Goal: Find specific page/section: Find specific page/section

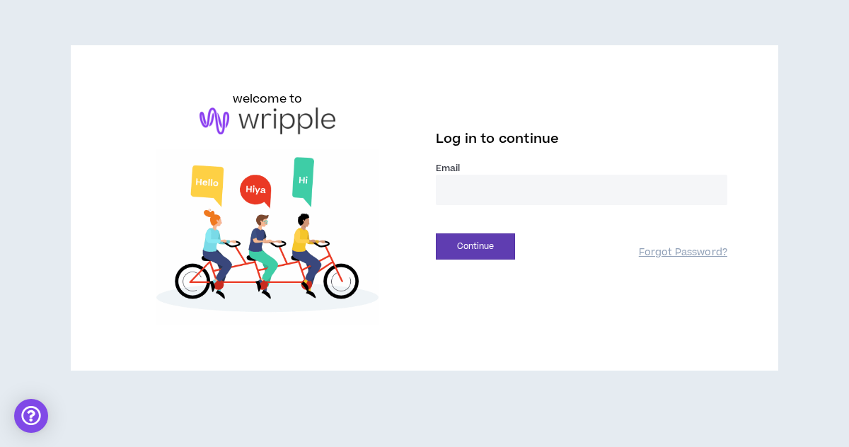
click at [631, 202] on input "email" at bounding box center [582, 190] width 292 height 30
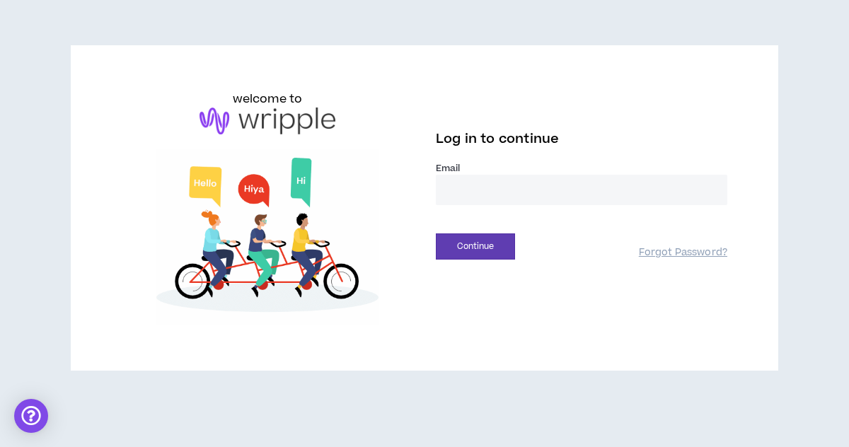
type input "**********"
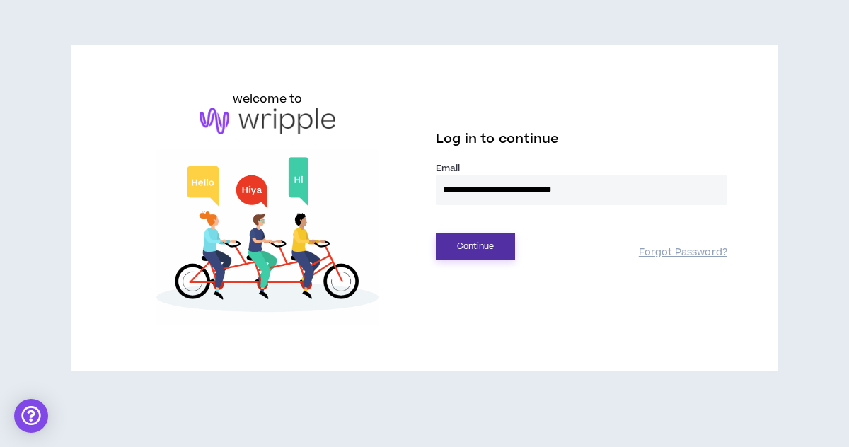
click at [487, 241] on button "Continue" at bounding box center [475, 247] width 79 height 26
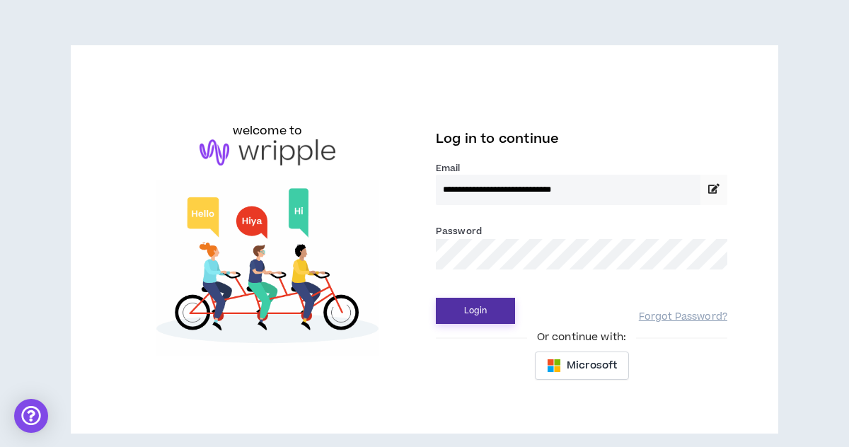
click at [490, 314] on button "Login" at bounding box center [475, 311] width 79 height 26
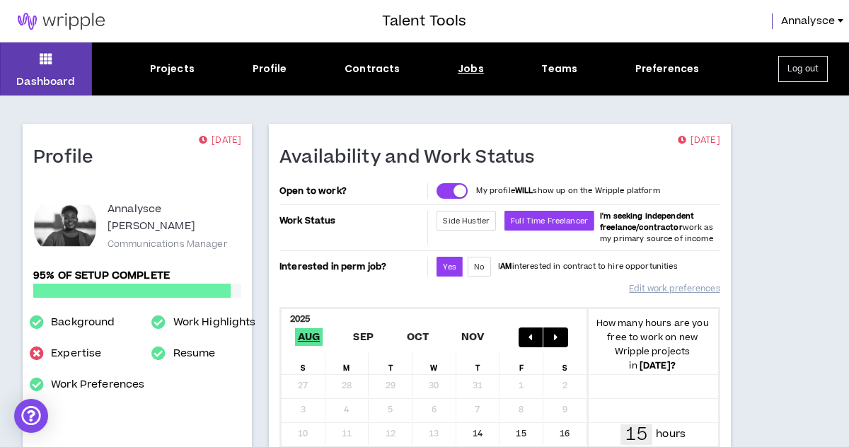
click at [469, 70] on div "Jobs" at bounding box center [471, 69] width 26 height 15
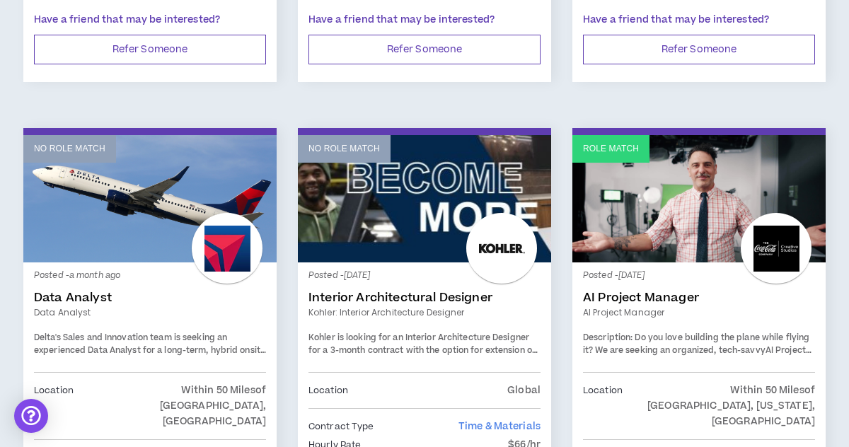
scroll to position [1803, 0]
